Goal: Transaction & Acquisition: Purchase product/service

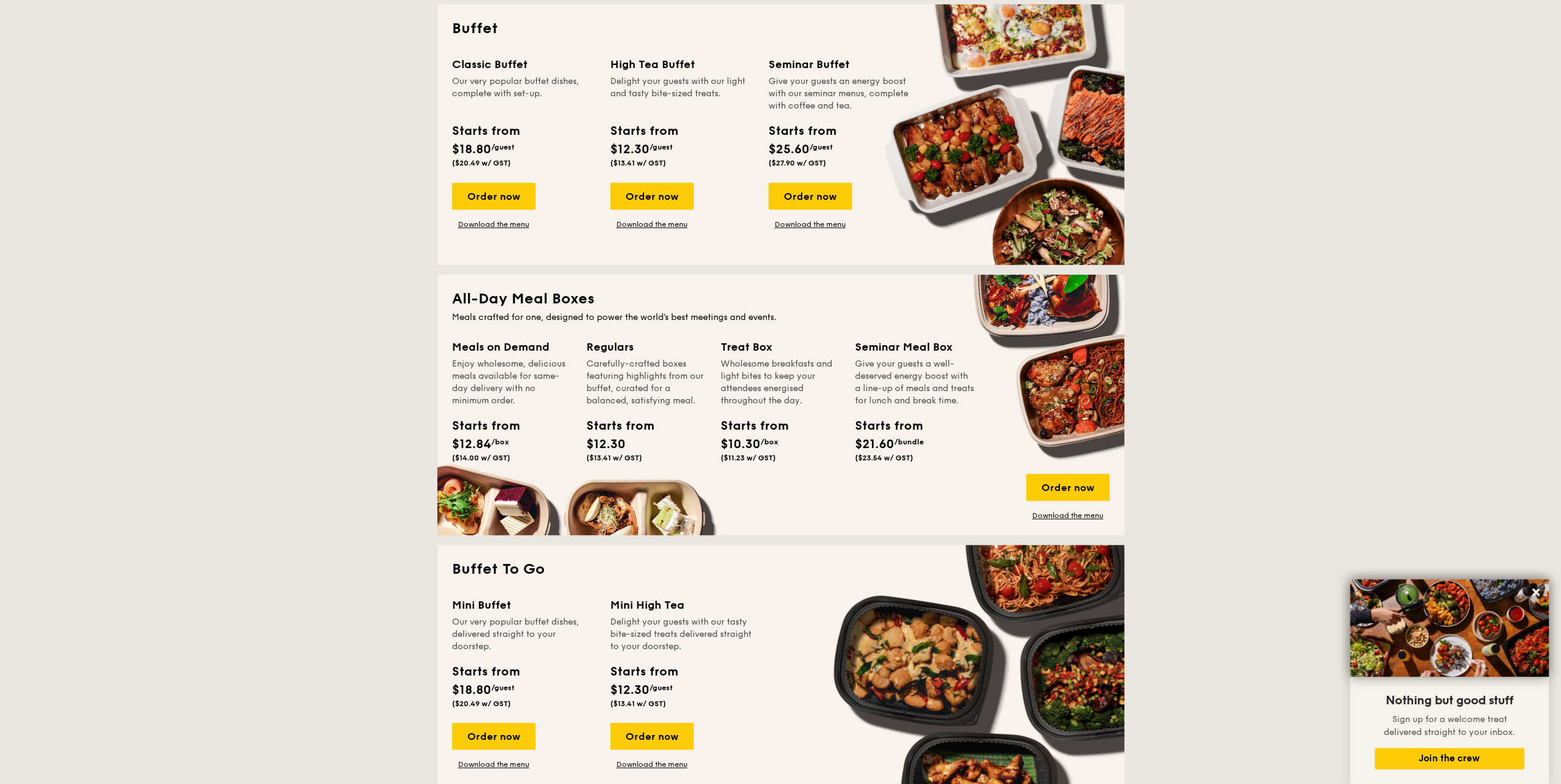
scroll to position [675, 0]
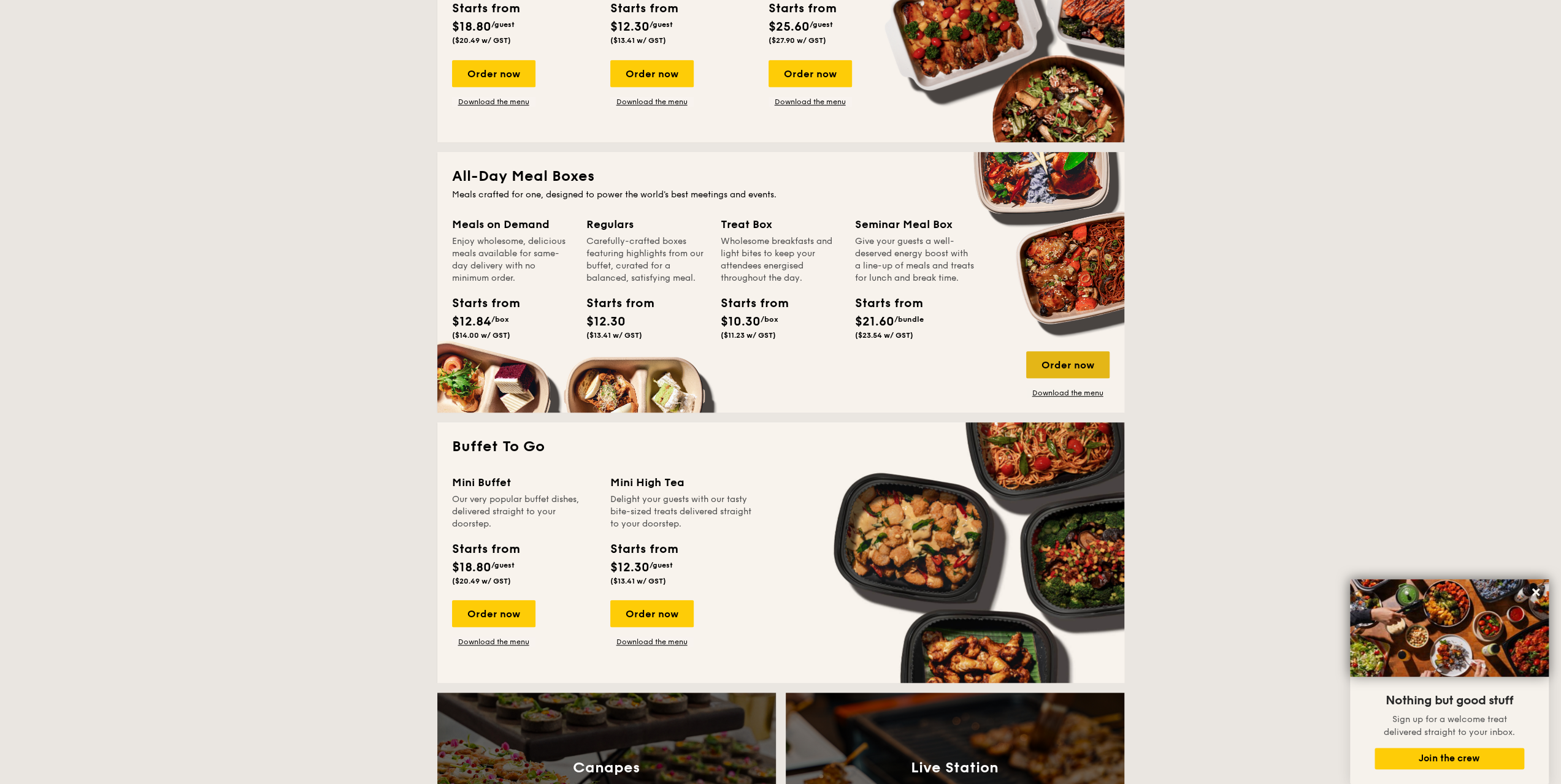
click at [1060, 365] on div "Order now" at bounding box center [1068, 364] width 83 height 27
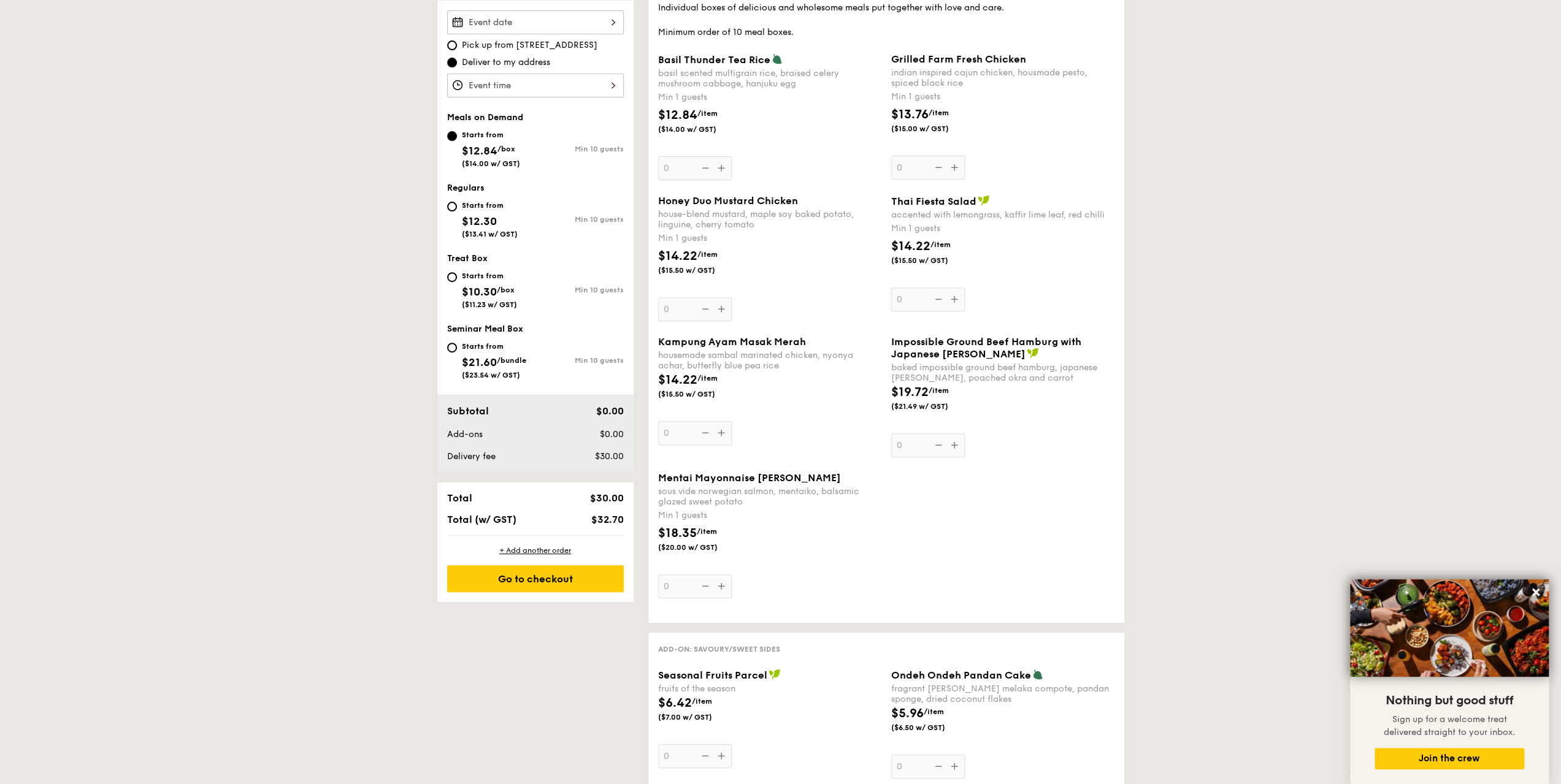
scroll to position [736, 0]
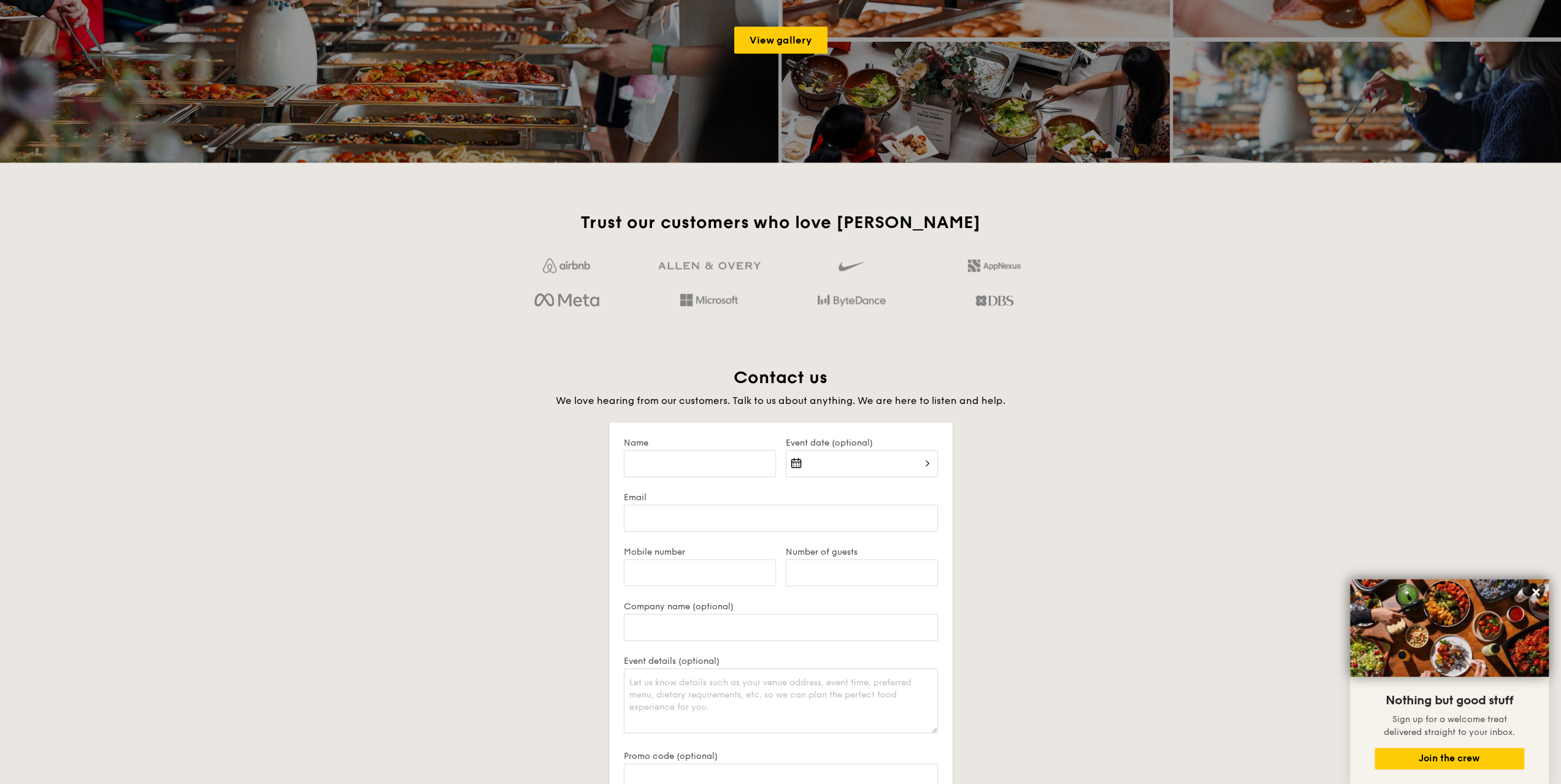
scroll to position [1893, 0]
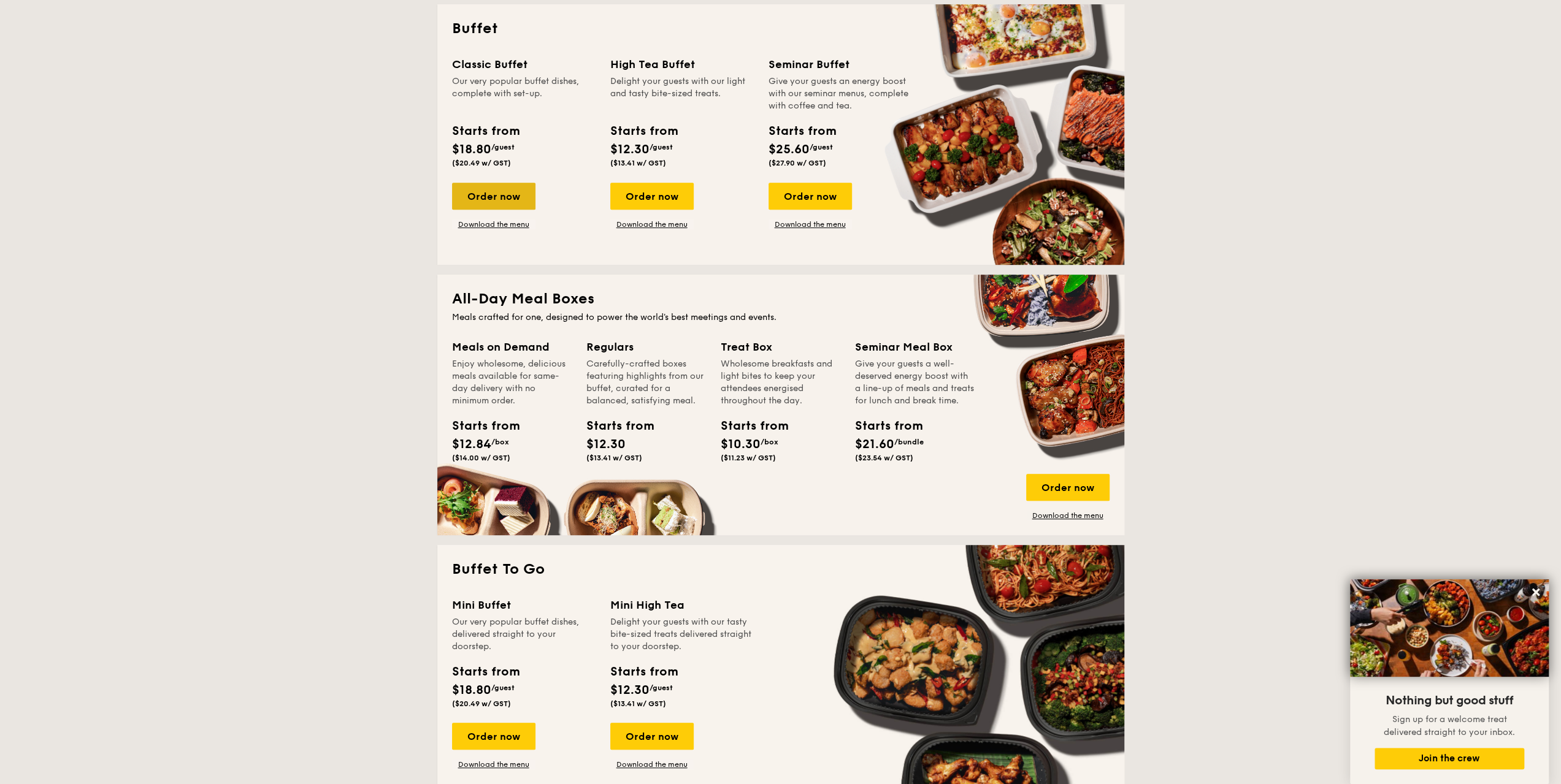
scroll to position [675, 0]
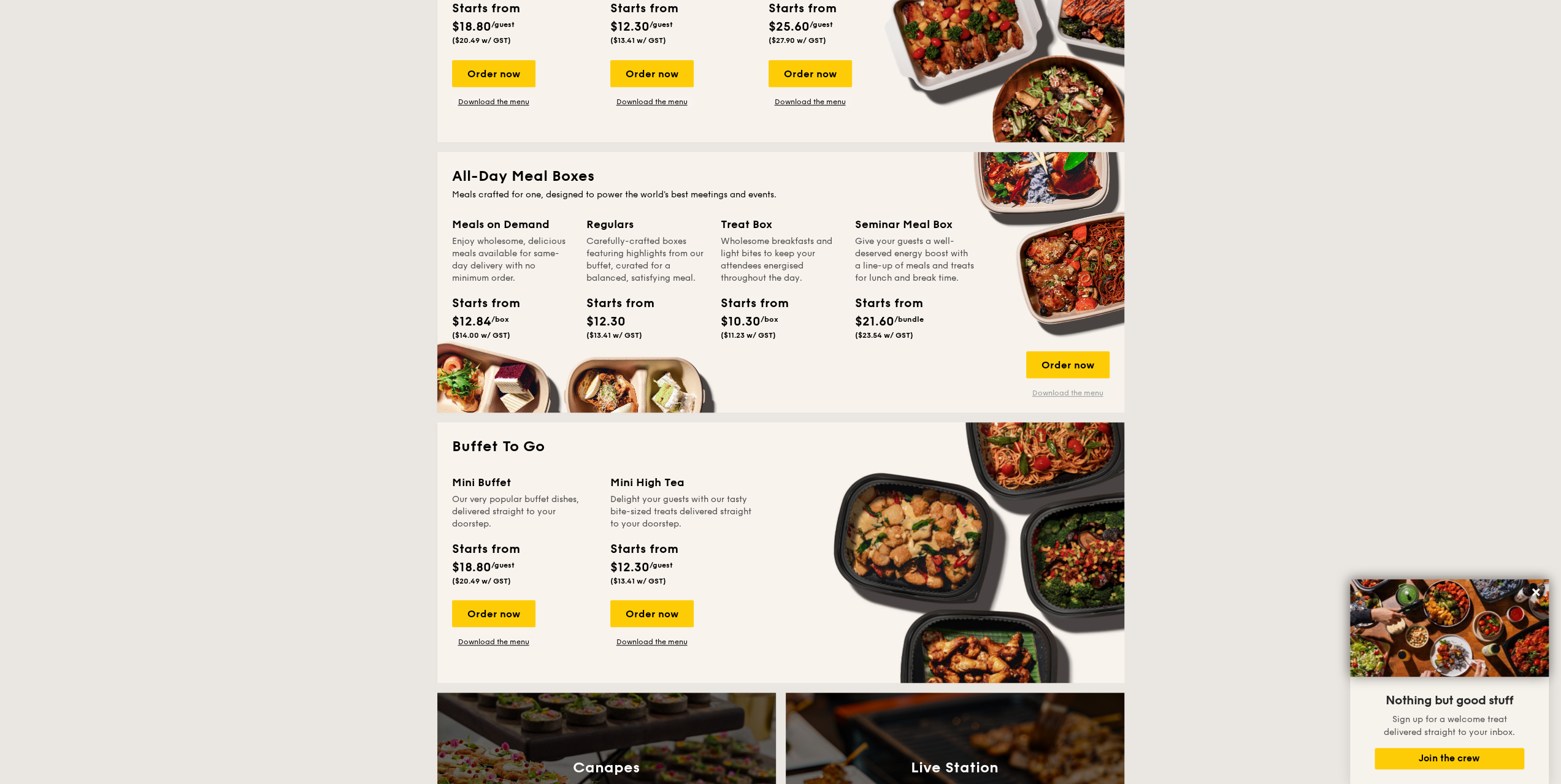
click at [1054, 393] on link "Download the menu" at bounding box center [1068, 393] width 83 height 10
